Goal: Information Seeking & Learning: Check status

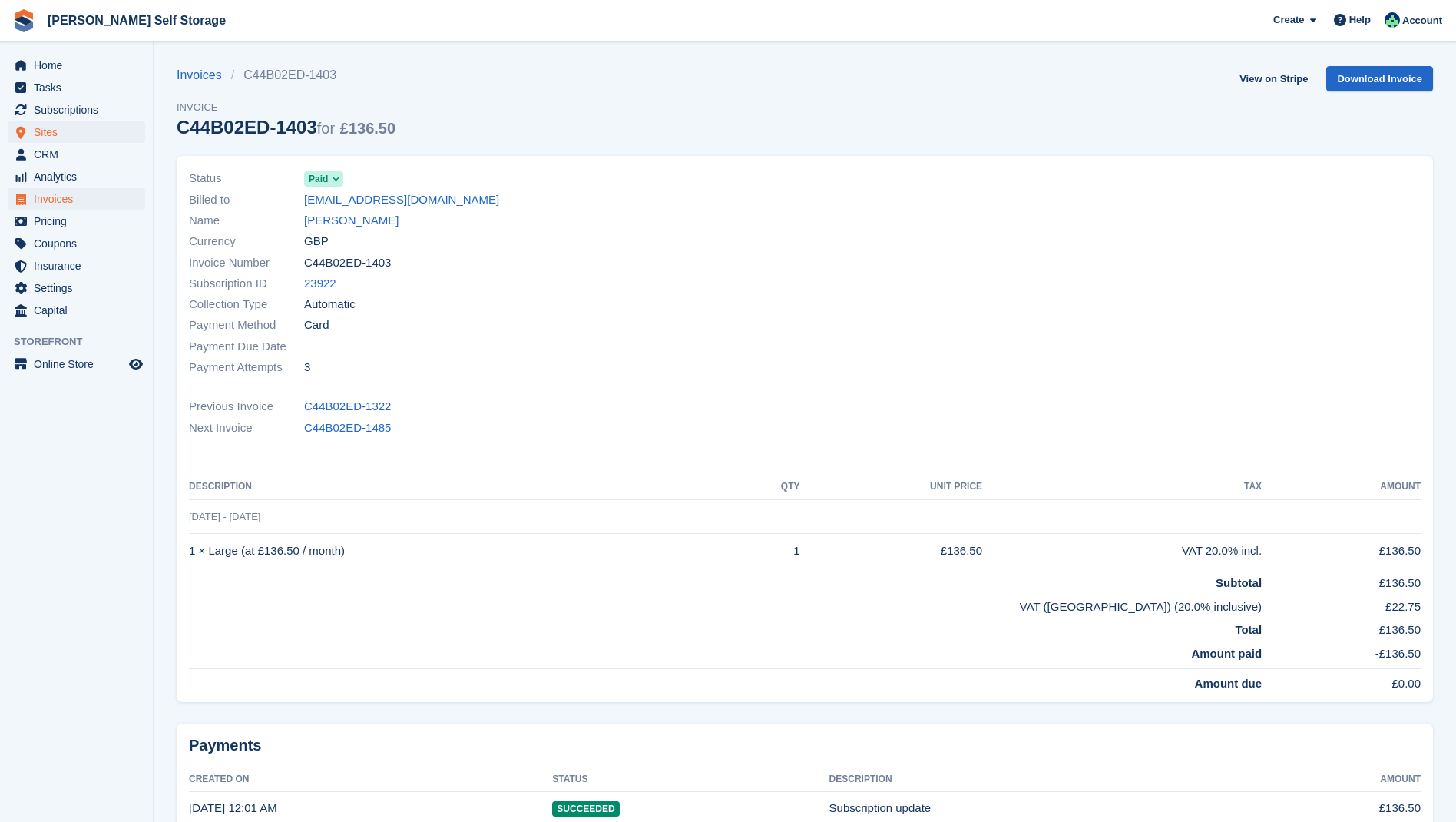
click at [53, 132] on span "Sites" at bounding box center [80, 132] width 92 height 22
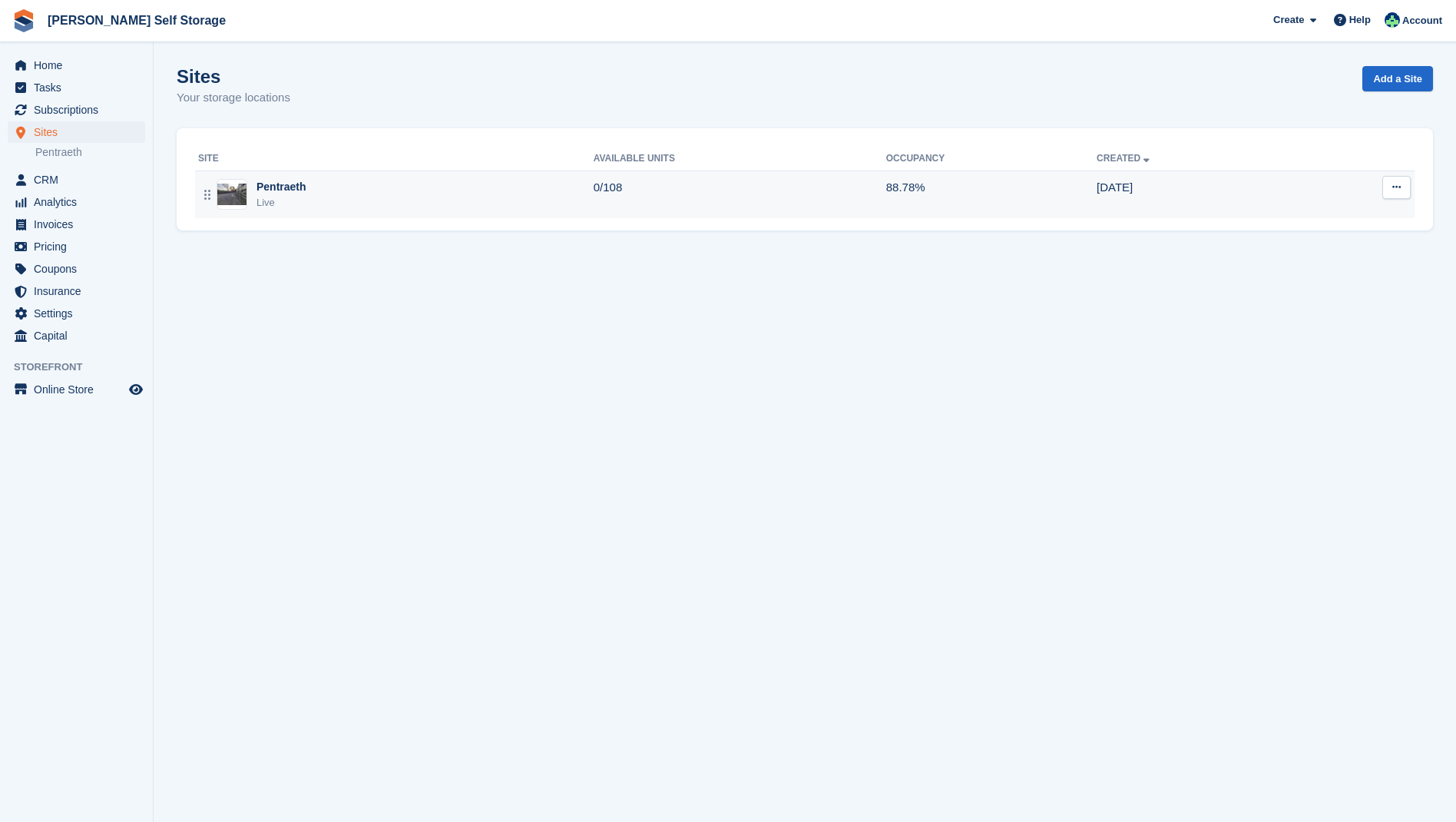
click at [298, 184] on div "Pentraeth" at bounding box center [281, 187] width 50 height 16
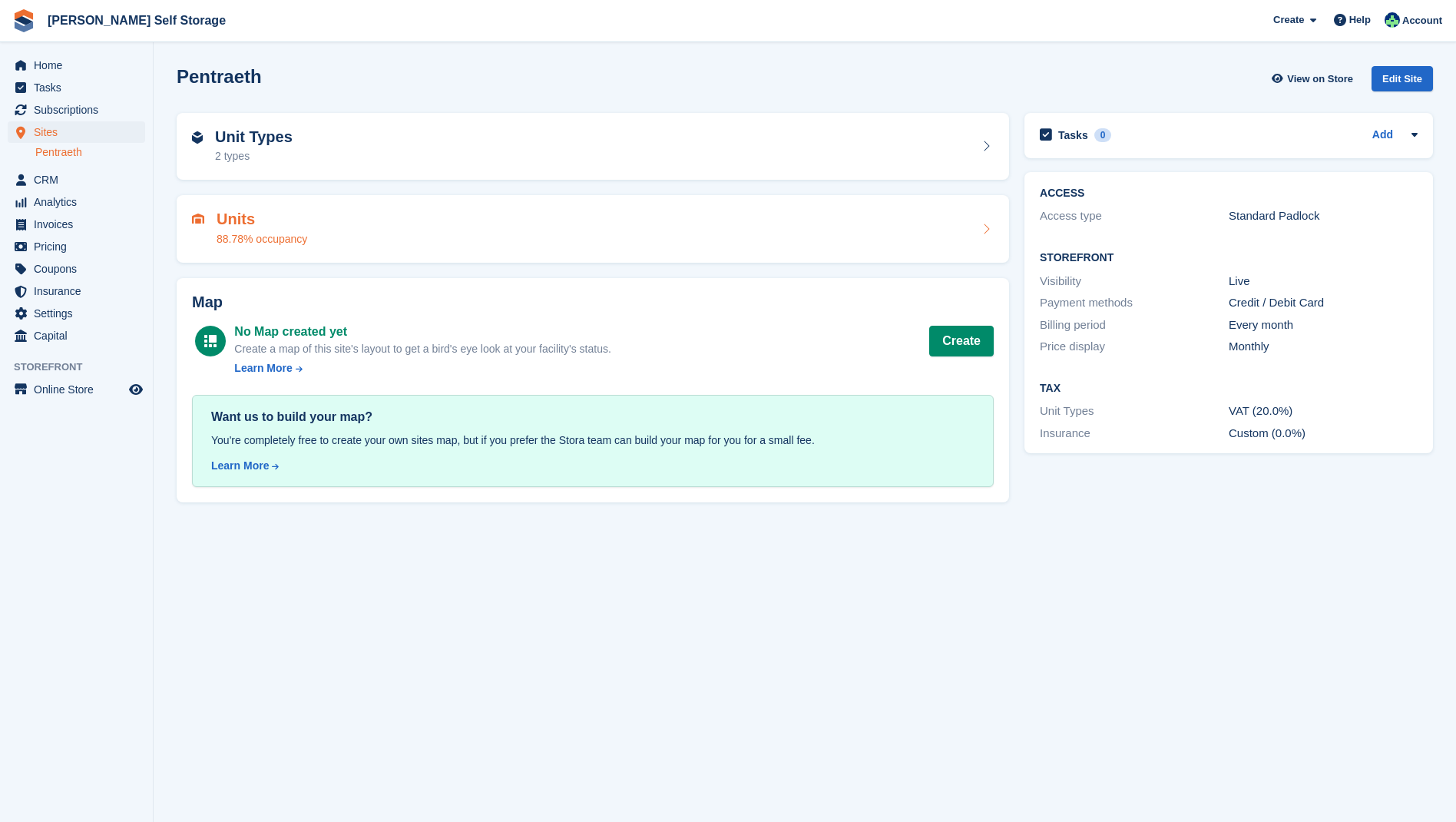
drag, startPoint x: 252, startPoint y: 209, endPoint x: 280, endPoint y: 230, distance: 35.0
click at [252, 211] on h2 "Units" at bounding box center [262, 219] width 91 height 18
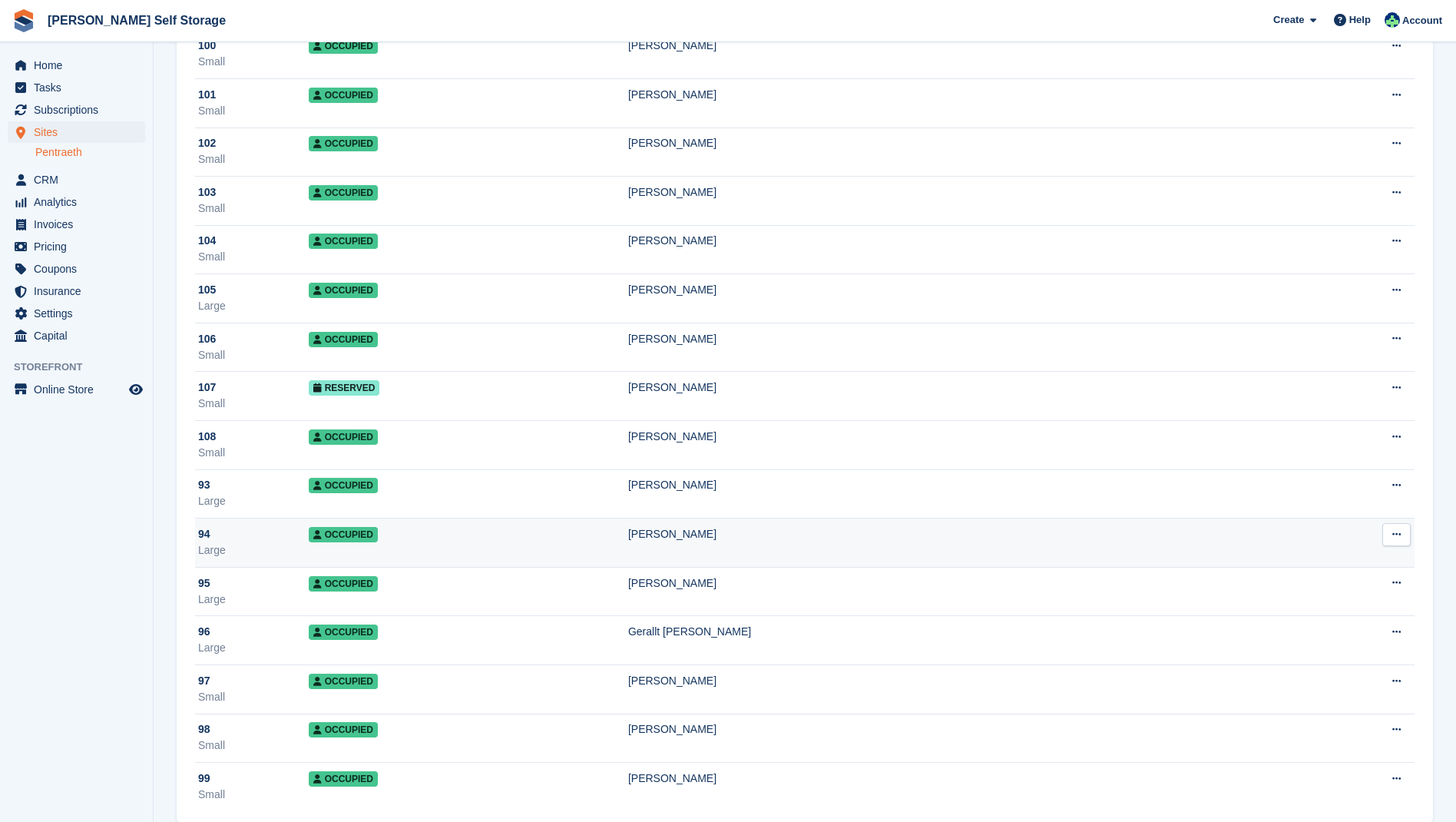
scroll to position [4661, 0]
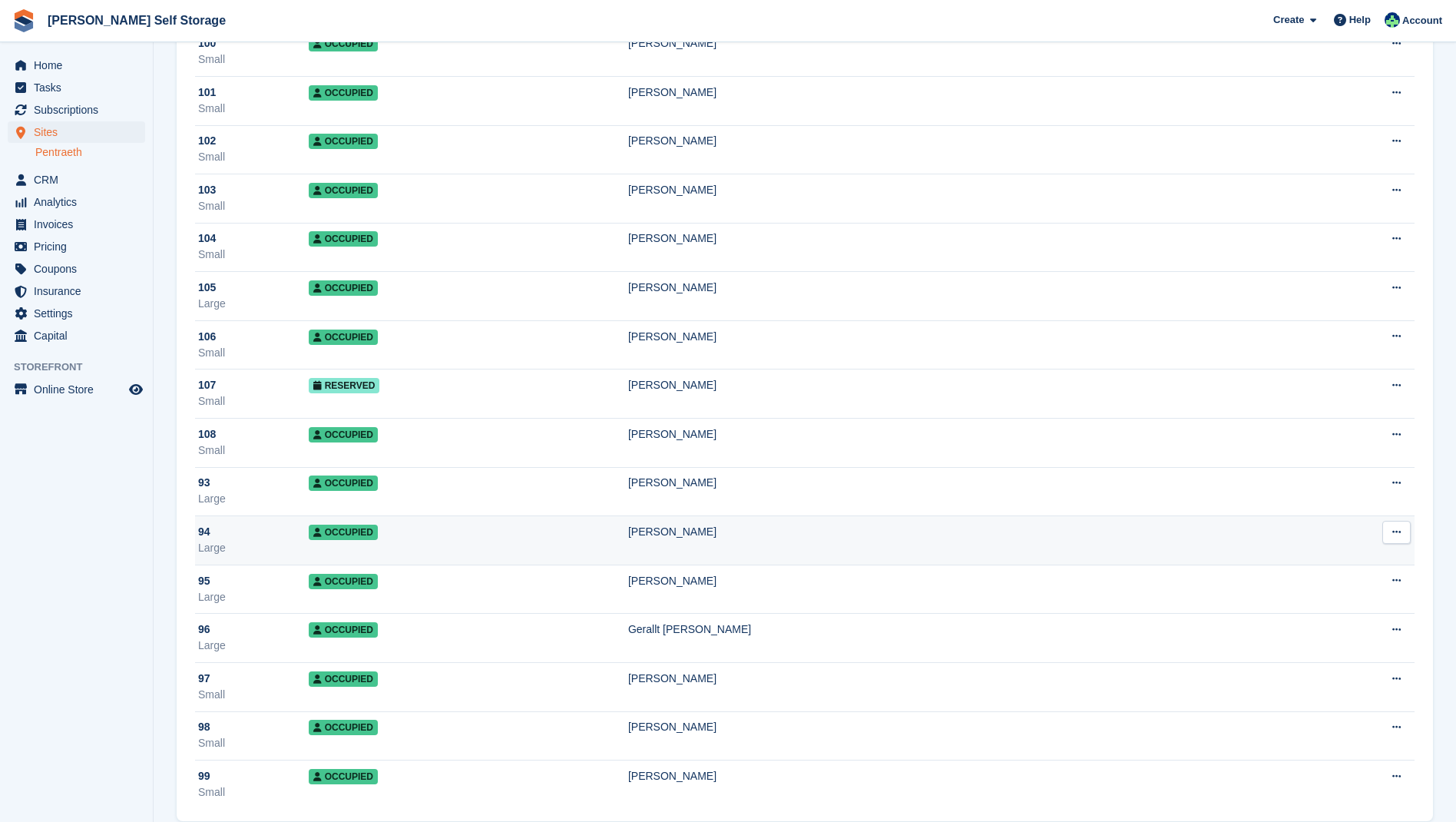
click at [369, 537] on span "Occupied" at bounding box center [343, 532] width 69 height 15
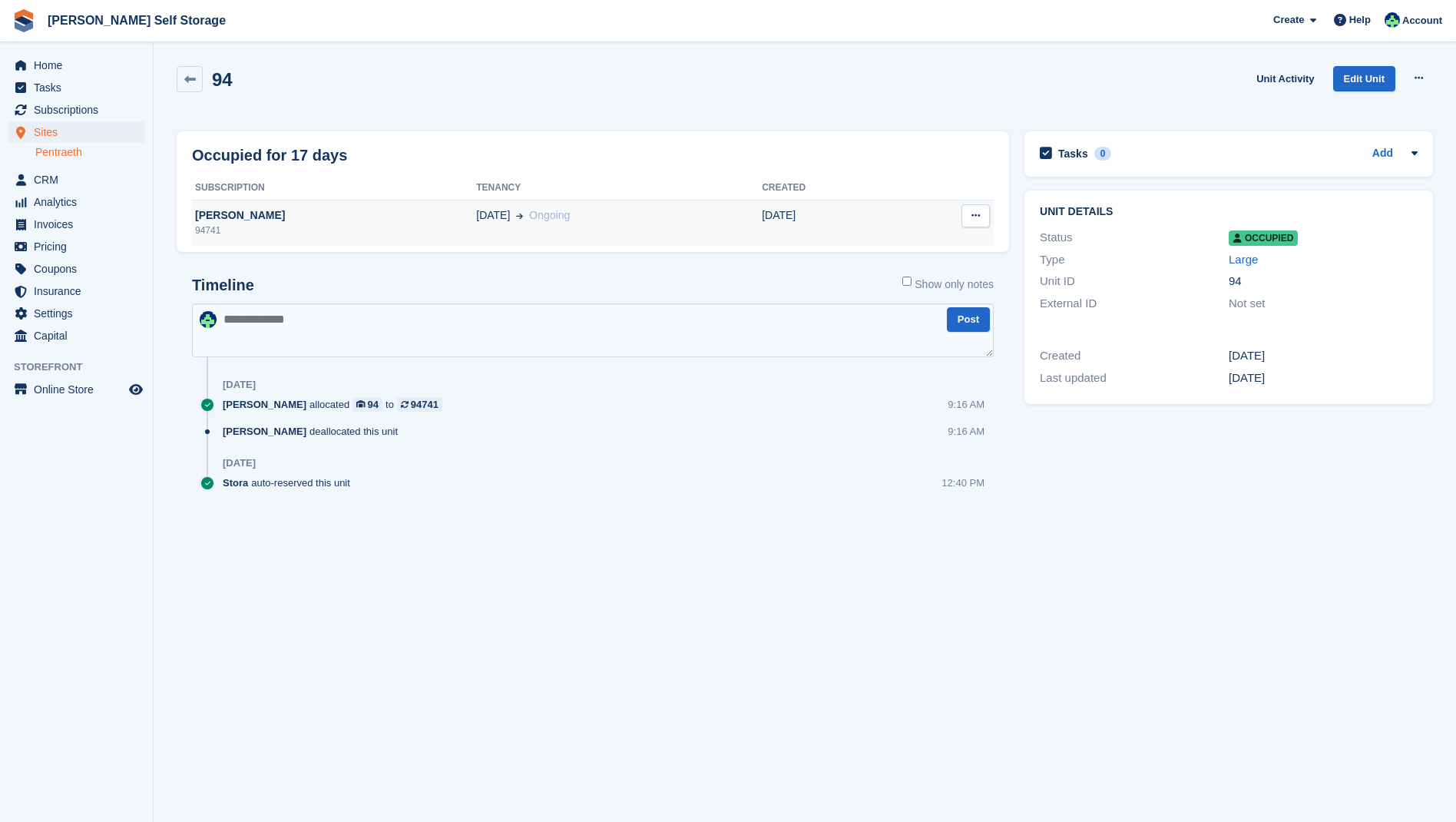
click at [259, 215] on div "[PERSON_NAME]" at bounding box center [334, 215] width 284 height 16
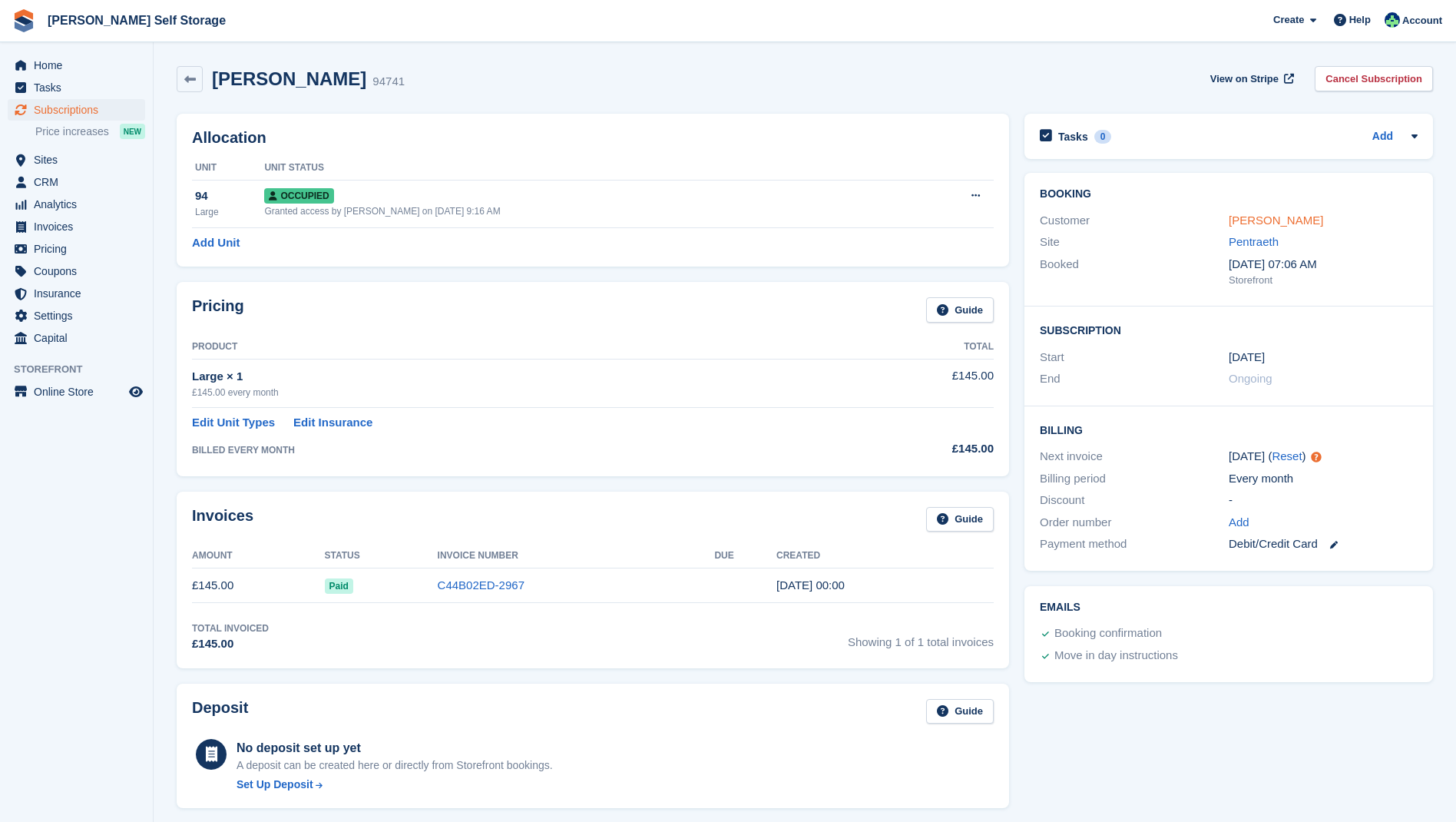
click at [1269, 220] on link "Steven Dawson" at bounding box center [1276, 220] width 94 height 13
